Goal: Check status: Check status

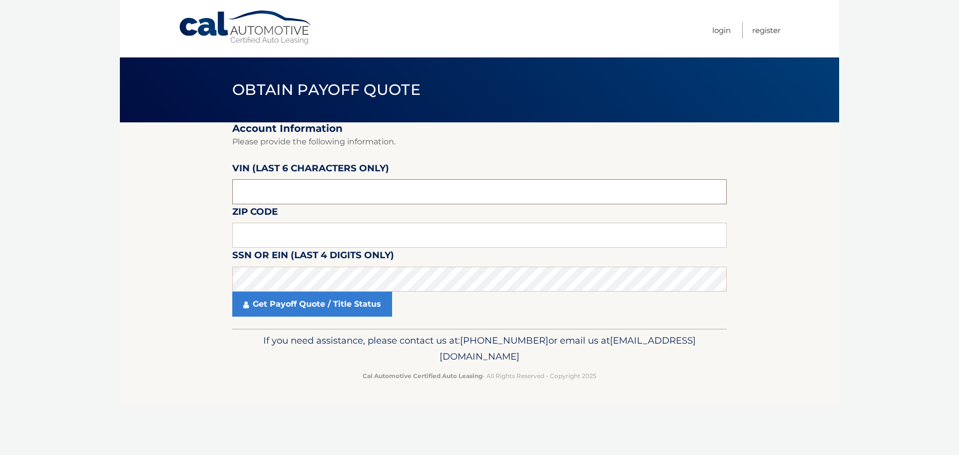
click at [328, 197] on input "text" at bounding box center [479, 191] width 494 height 25
type input "536902"
click at [542, 235] on input "text" at bounding box center [479, 235] width 494 height 25
type input "10901"
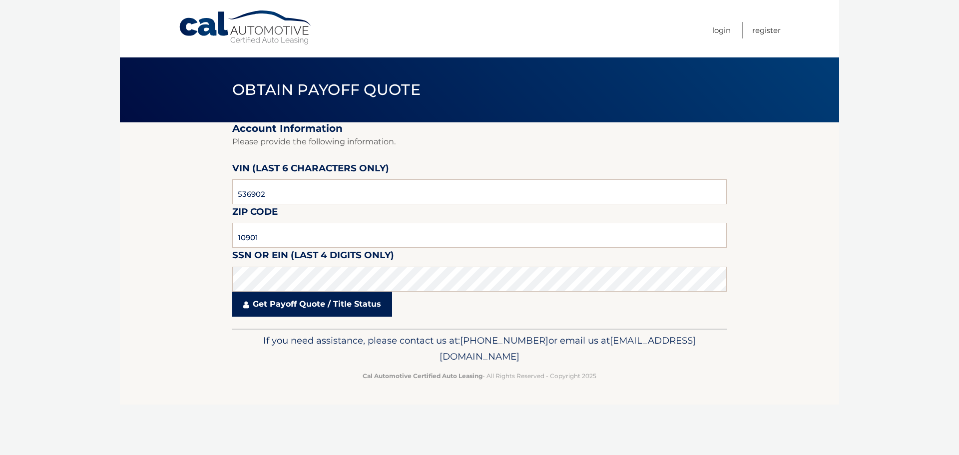
click at [362, 297] on link "Get Payoff Quote / Title Status" at bounding box center [312, 304] width 160 height 25
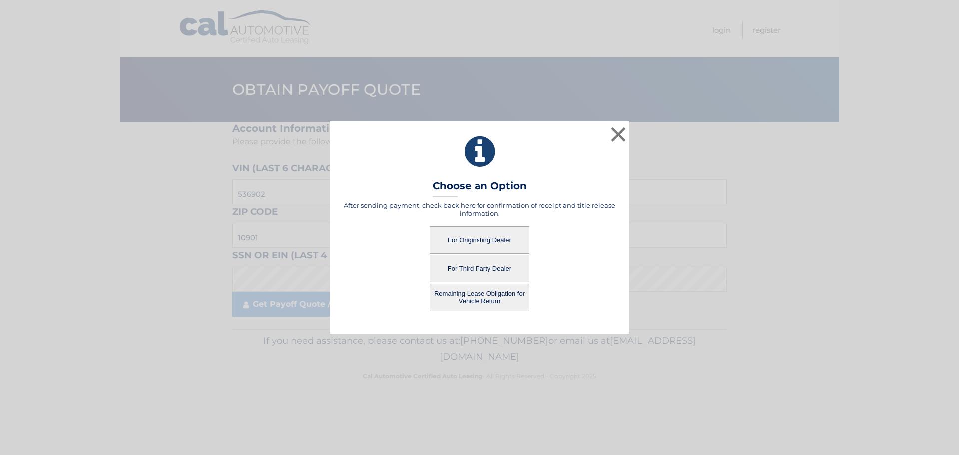
click at [472, 238] on button "For Originating Dealer" at bounding box center [480, 239] width 100 height 27
click at [496, 239] on button "For Originating Dealer" at bounding box center [480, 239] width 100 height 27
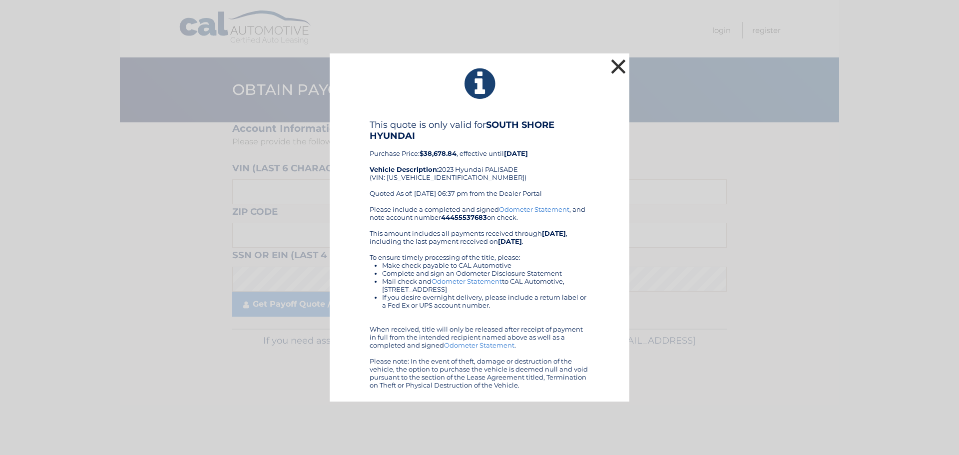
click at [612, 66] on button "×" at bounding box center [618, 66] width 20 height 20
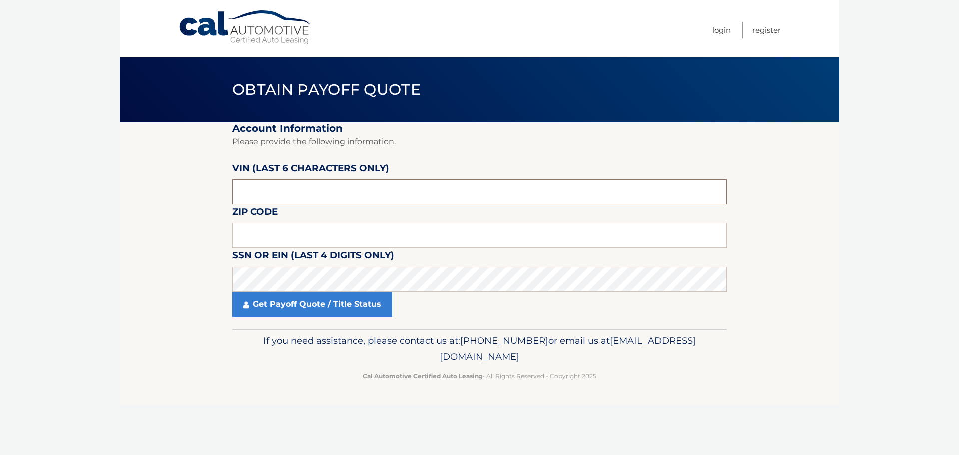
click at [291, 195] on input "text" at bounding box center [479, 191] width 494 height 25
type input "536902"
click at [228, 234] on section "Account Information Please provide the following information. VIN (last 6 chara…" at bounding box center [479, 225] width 719 height 206
click at [234, 234] on input "text" at bounding box center [479, 235] width 494 height 25
type input "10901"
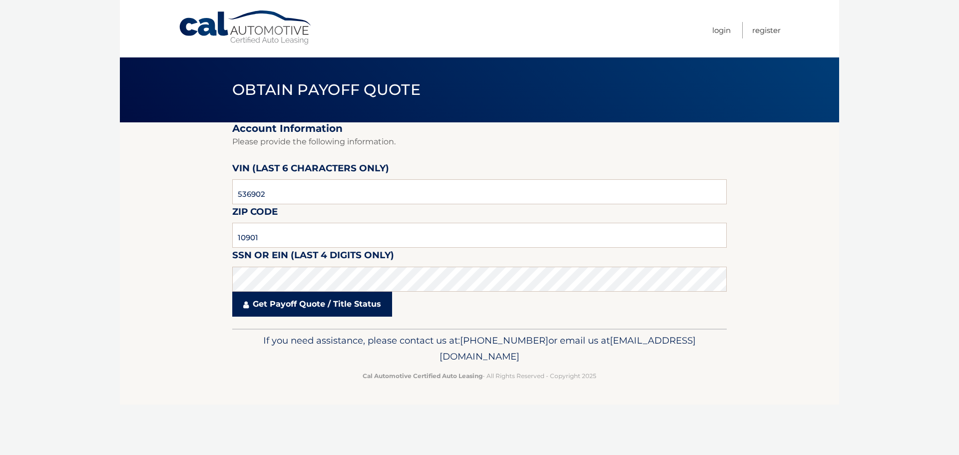
click at [267, 292] on link "Get Payoff Quote / Title Status" at bounding box center [312, 304] width 160 height 25
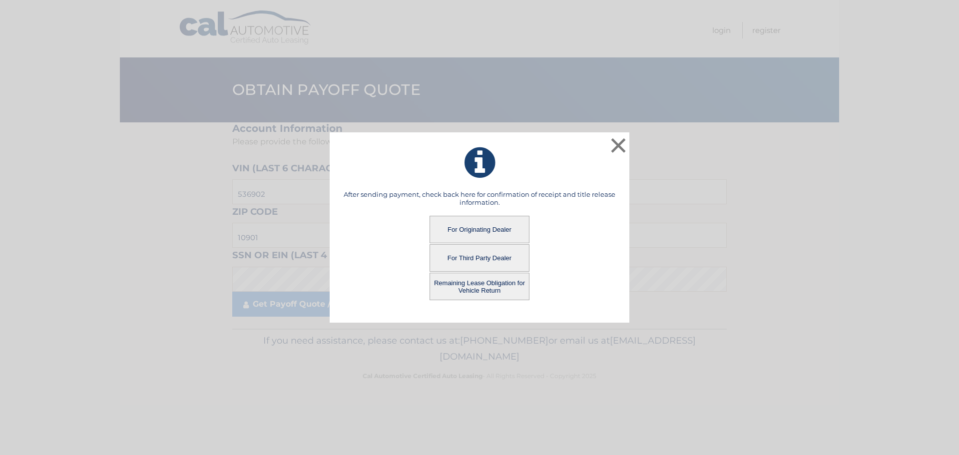
click at [480, 288] on button "Remaining Lease Obligation for Vehicle Return" at bounding box center [480, 286] width 100 height 27
click at [479, 284] on button "Remaining Lease Obligation for Vehicle Return" at bounding box center [480, 286] width 100 height 27
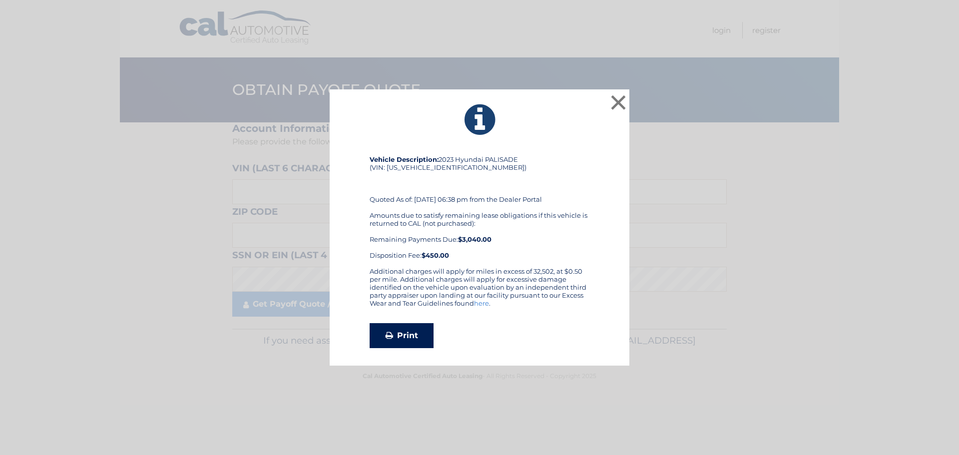
click at [395, 336] on link "Print" at bounding box center [402, 335] width 64 height 25
click at [618, 92] on button "×" at bounding box center [618, 102] width 20 height 20
